Goal: Task Accomplishment & Management: Manage account settings

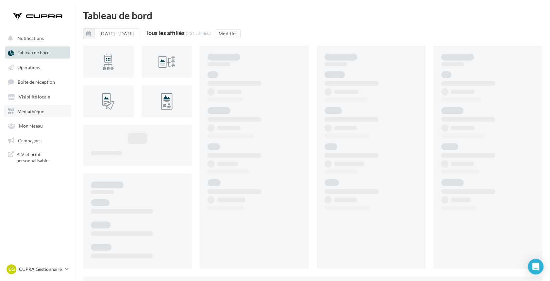
click at [29, 113] on span "Médiathèque" at bounding box center [30, 111] width 27 height 6
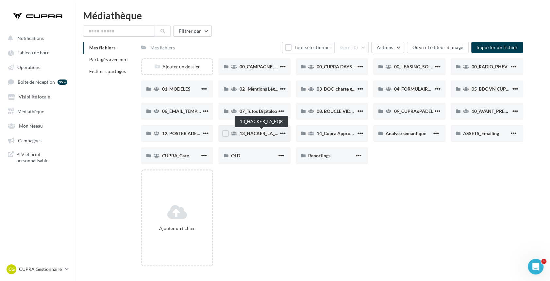
click at [266, 133] on span "13_HACKER_LA_PQR" at bounding box center [261, 134] width 45 height 6
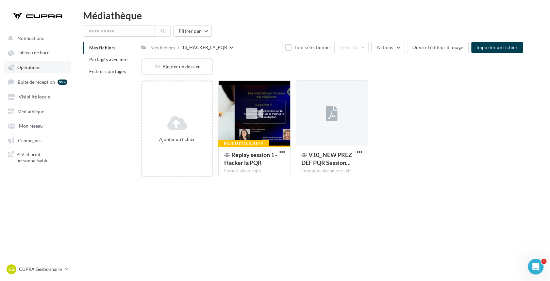
click at [32, 69] on span "Opérations" at bounding box center [28, 67] width 23 height 6
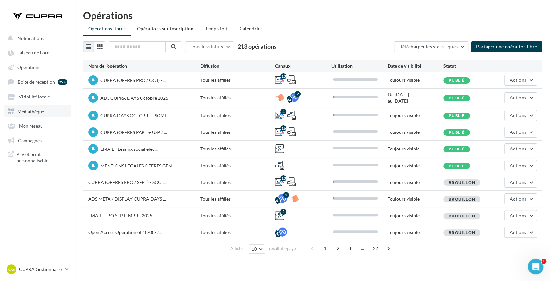
click at [34, 113] on span "Médiathèque" at bounding box center [30, 111] width 27 height 6
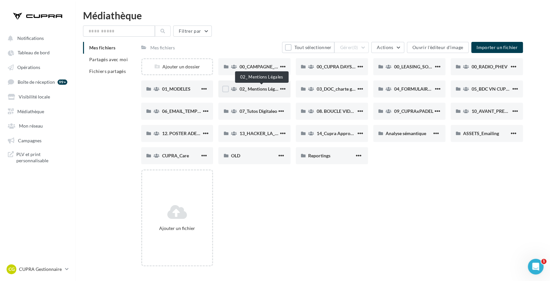
click at [262, 89] on span "02_ Mentions Légales" at bounding box center [260, 89] width 43 height 6
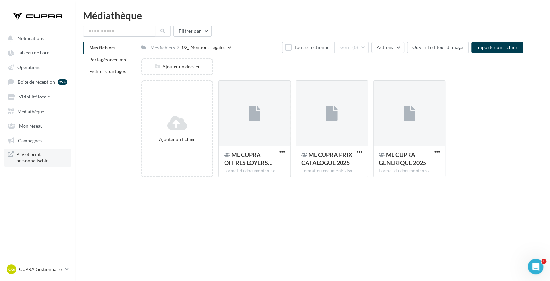
click at [31, 159] on span "PLV et print personnalisable" at bounding box center [41, 157] width 51 height 13
click at [32, 129] on link "Mon réseau" at bounding box center [37, 125] width 67 height 12
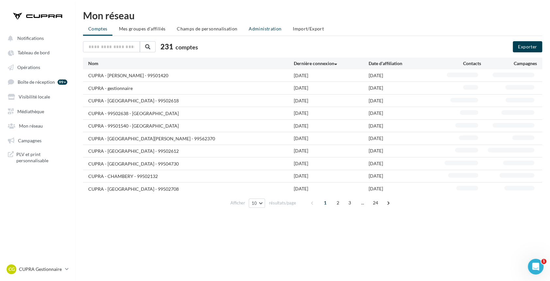
click at [259, 25] on li "Administration" at bounding box center [265, 29] width 43 height 12
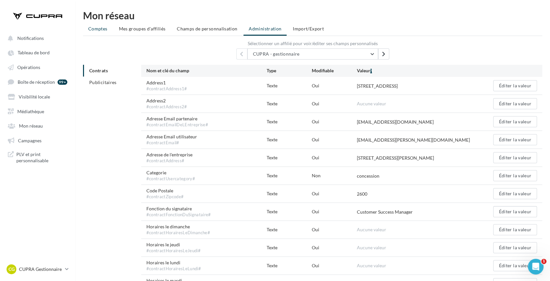
click at [101, 30] on span "Comptes" at bounding box center [97, 29] width 19 height 6
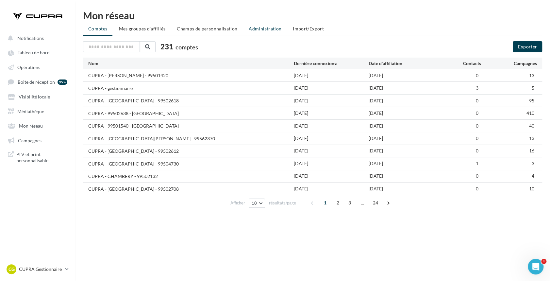
click at [252, 28] on span "Administration" at bounding box center [265, 29] width 33 height 6
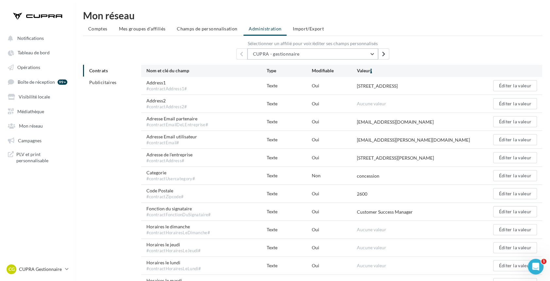
click at [267, 52] on span "CUPRA - gestionnaire" at bounding box center [276, 54] width 47 height 6
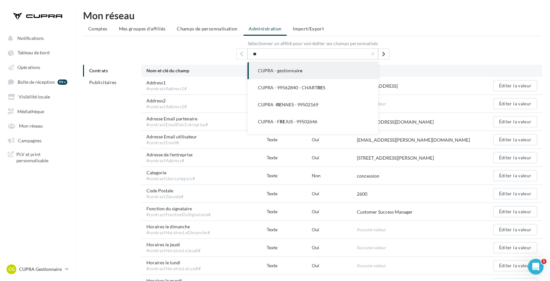
type input "*"
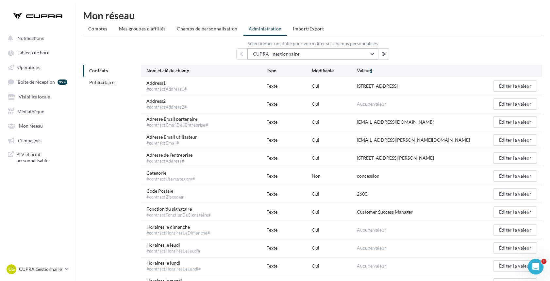
click at [332, 55] on button "CUPRA - gestionnaire" at bounding box center [313, 53] width 131 height 11
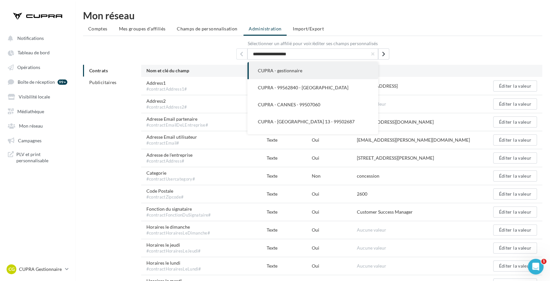
drag, startPoint x: 341, startPoint y: 57, endPoint x: 252, endPoint y: 60, distance: 89.0
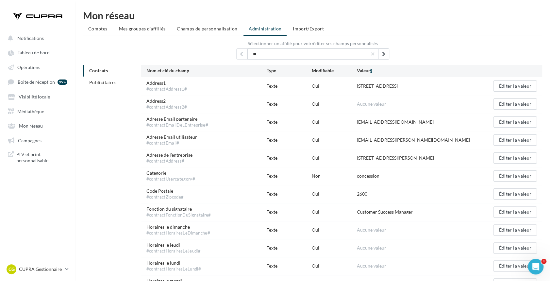
type input "*"
click at [260, 50] on button "CUPRA - gestionnaire" at bounding box center [313, 53] width 131 height 11
type input "***"
click at [316, 68] on span "CUPRA - RUE IL MALMAISON - 99501420" at bounding box center [300, 71] width 84 height 6
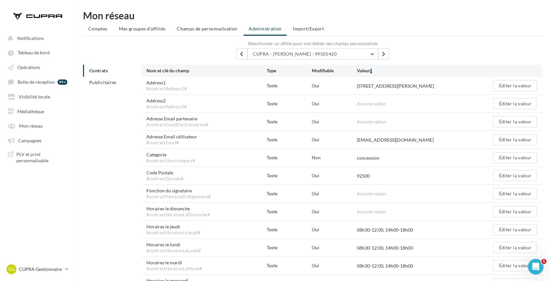
drag, startPoint x: 419, startPoint y: 84, endPoint x: 341, endPoint y: 86, distance: 77.6
click at [341, 86] on div "Address1 #contractAddress1# Texte Oui 35 Avenue Paul Doumer Éditer la valeur" at bounding box center [341, 86] width 401 height 18
drag, startPoint x: 410, startPoint y: 89, endPoint x: 460, endPoint y: 87, distance: 49.4
click at [410, 89] on div "Address1 #contractAddress1# Texte Oui 35 Avenue Paul Doumer Éditer la valeur" at bounding box center [341, 86] width 401 height 18
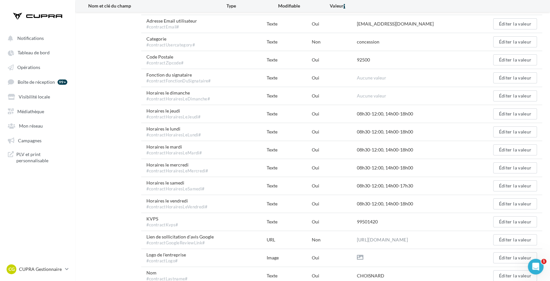
drag, startPoint x: 188, startPoint y: 221, endPoint x: 174, endPoint y: 217, distance: 15.1
click at [141, 220] on div "KVPS #contractKvps# Texte Oui 99501420 Éditer la valeur" at bounding box center [341, 222] width 401 height 18
drag, startPoint x: 383, startPoint y: 220, endPoint x: 355, endPoint y: 221, distance: 28.5
click at [355, 221] on div "KVPS #contractKvps# Texte Oui 99501420 Éditer la valeur" at bounding box center [341, 222] width 401 height 18
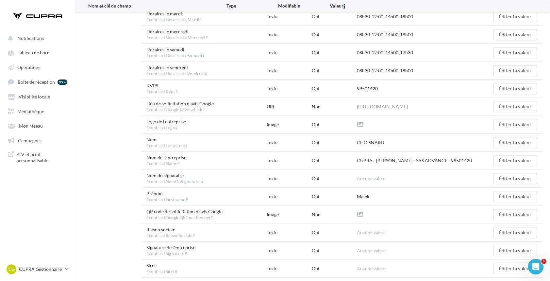
scroll to position [133, 0]
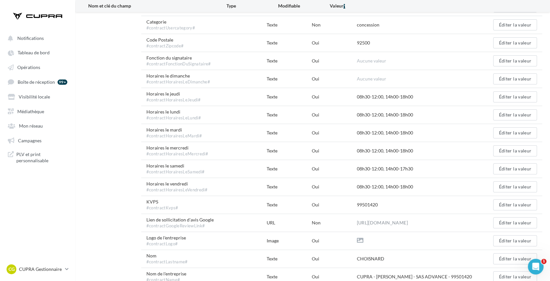
click at [392, 210] on div "KVPS #contractKvps# Texte Oui 99501420 Éditer la valeur" at bounding box center [341, 205] width 401 height 18
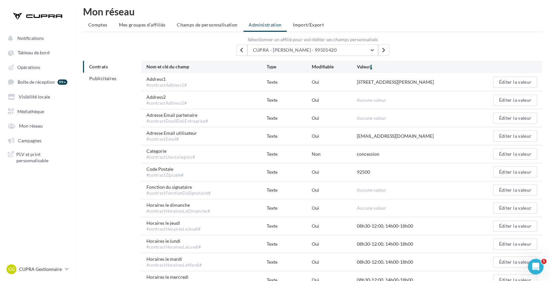
scroll to position [0, 0]
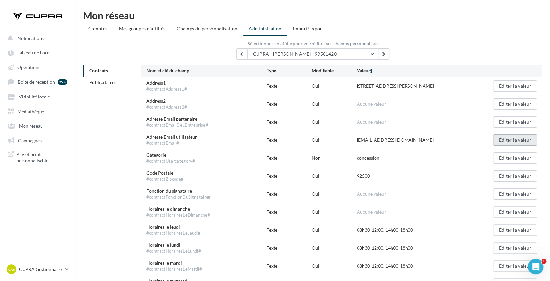
click at [502, 138] on button "Éditer la valeur" at bounding box center [516, 139] width 44 height 11
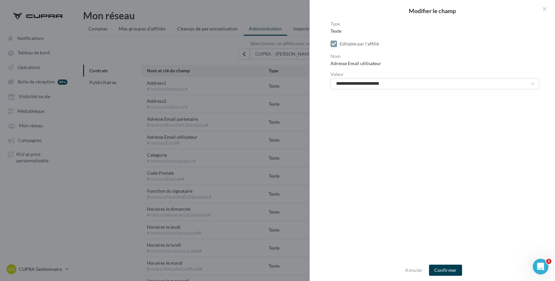
click at [406, 104] on div "**********" at bounding box center [434, 141] width 251 height 238
click at [266, 123] on div at bounding box center [277, 140] width 555 height 281
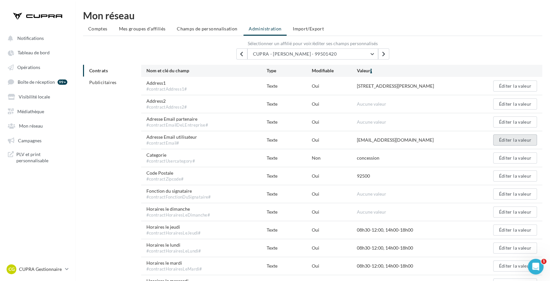
click at [513, 142] on button "Éditer la valeur" at bounding box center [516, 139] width 44 height 11
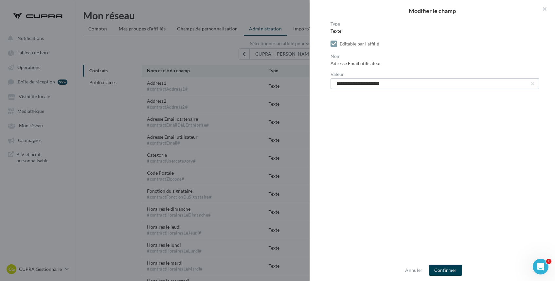
drag, startPoint x: 429, startPoint y: 82, endPoint x: 330, endPoint y: 87, distance: 99.2
click at [334, 84] on input "**********" at bounding box center [434, 83] width 209 height 11
paste input "*******"
type input "**********"
click at [454, 267] on button "Confirmer" at bounding box center [445, 270] width 33 height 11
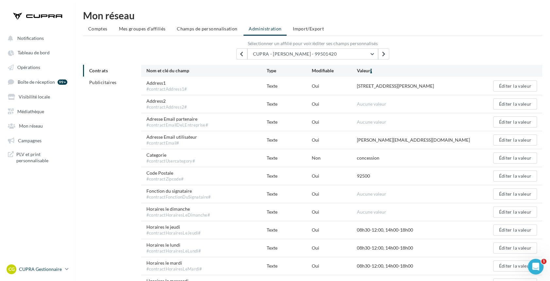
click at [41, 270] on p "CUPRA Gestionnaire" at bounding box center [41, 269] width 44 height 7
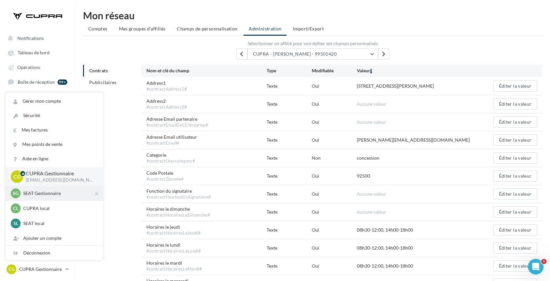
click at [54, 194] on p "SEAT Gestionnaire" at bounding box center [59, 193] width 72 height 7
